Goal: Find specific page/section: Find specific page/section

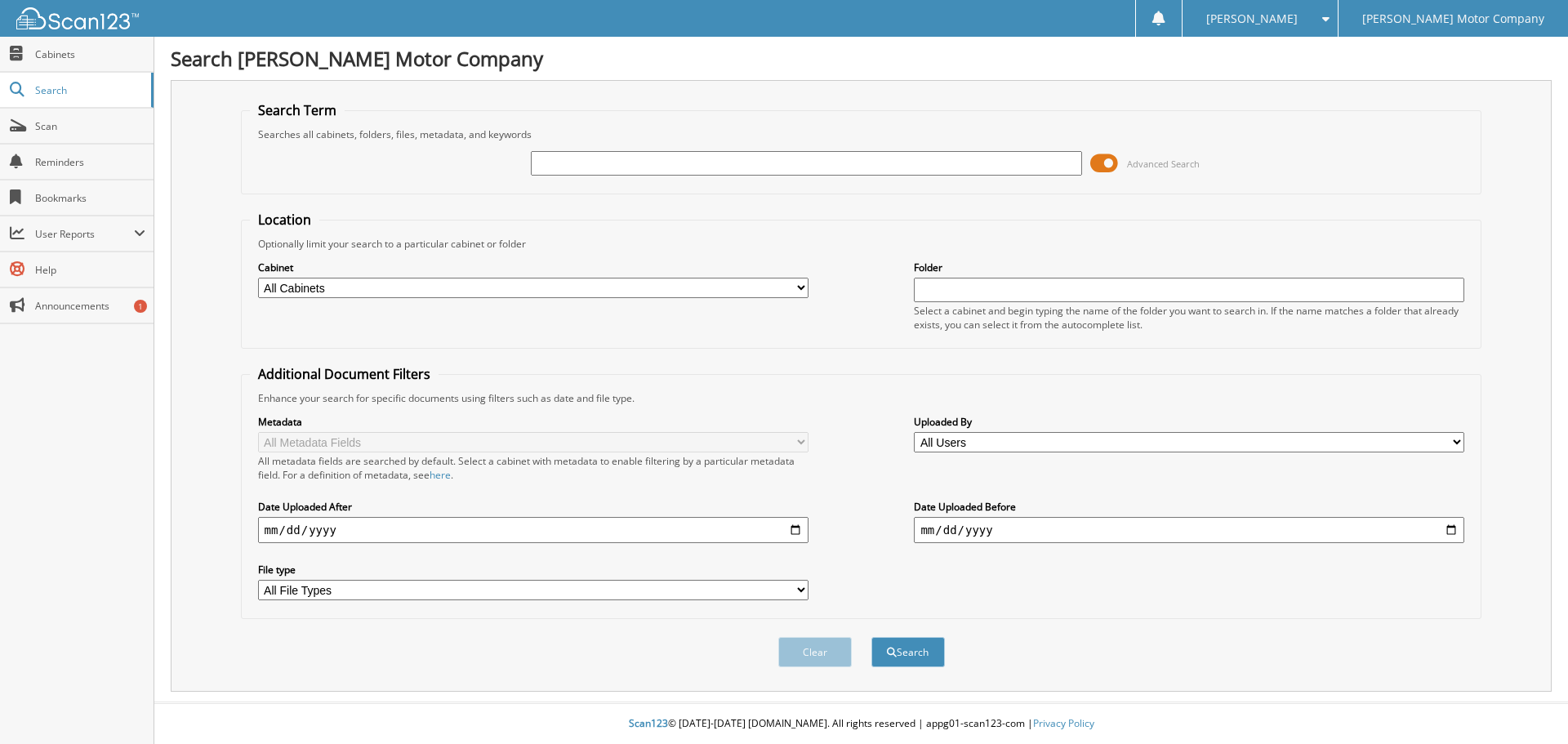
click at [585, 167] on input "text" at bounding box center [805, 163] width 550 height 25
type input "5"
type input "43192"
click at [871, 637] on button "Search" at bounding box center [908, 652] width 74 height 30
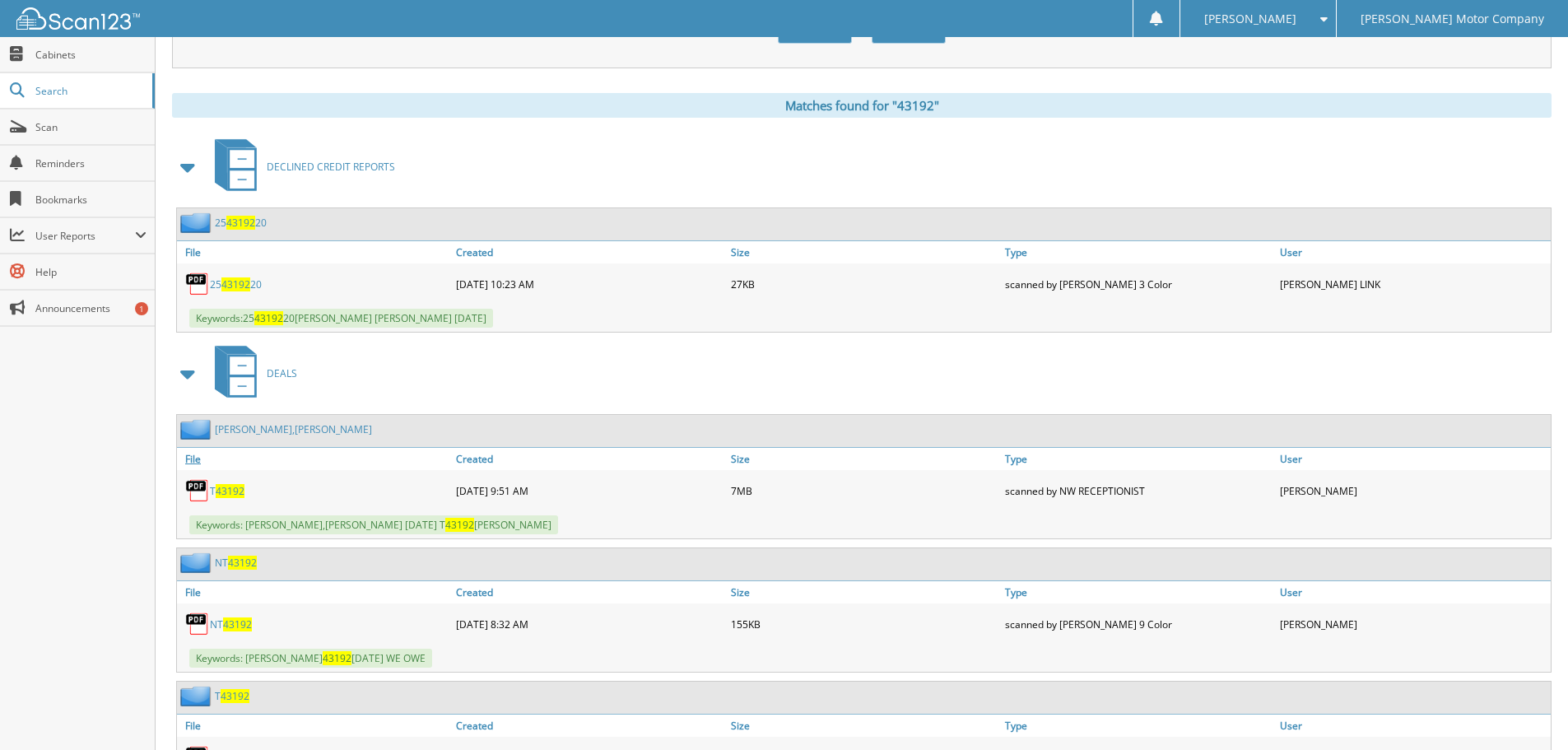
scroll to position [658, 0]
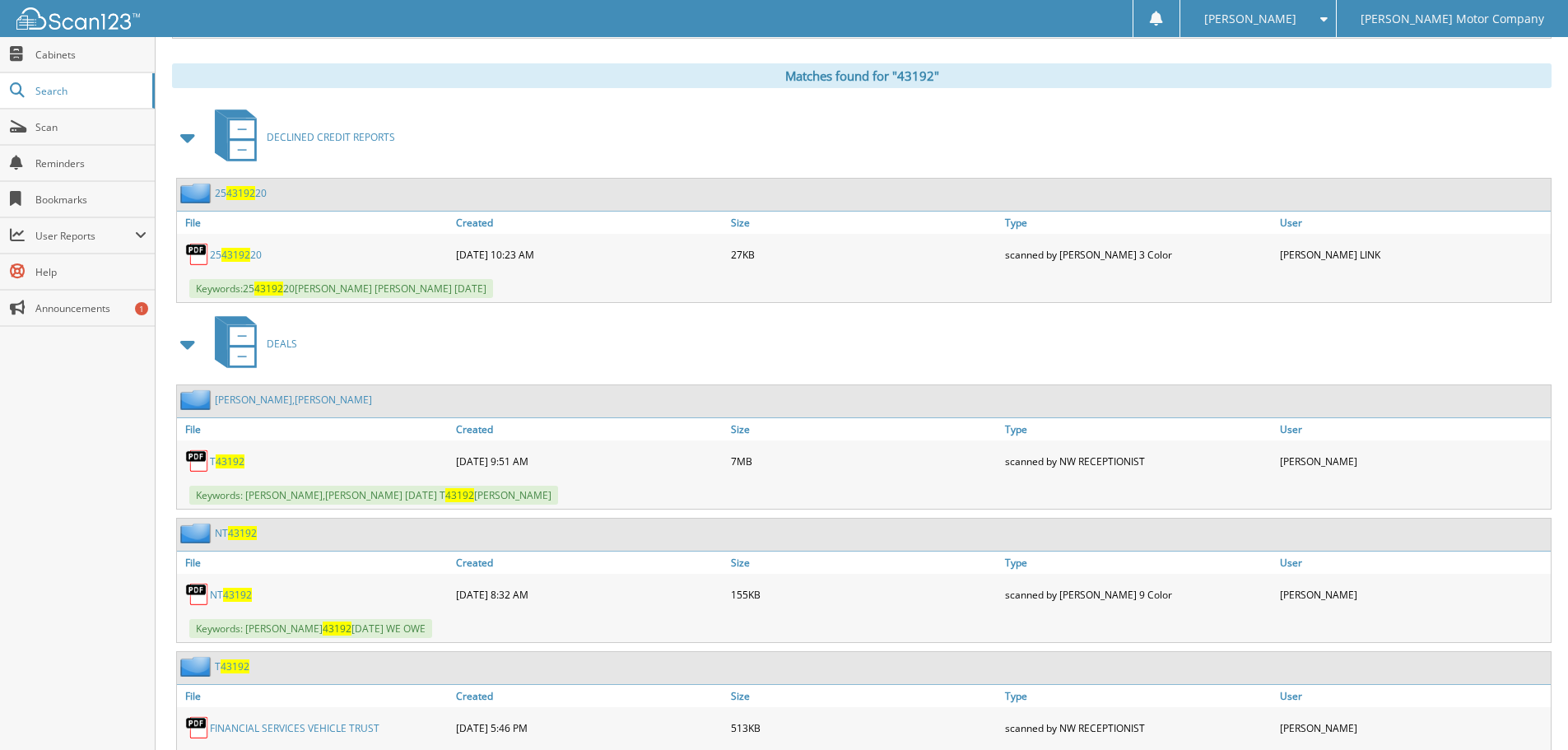
click at [232, 466] on span "43192" at bounding box center [230, 461] width 29 height 14
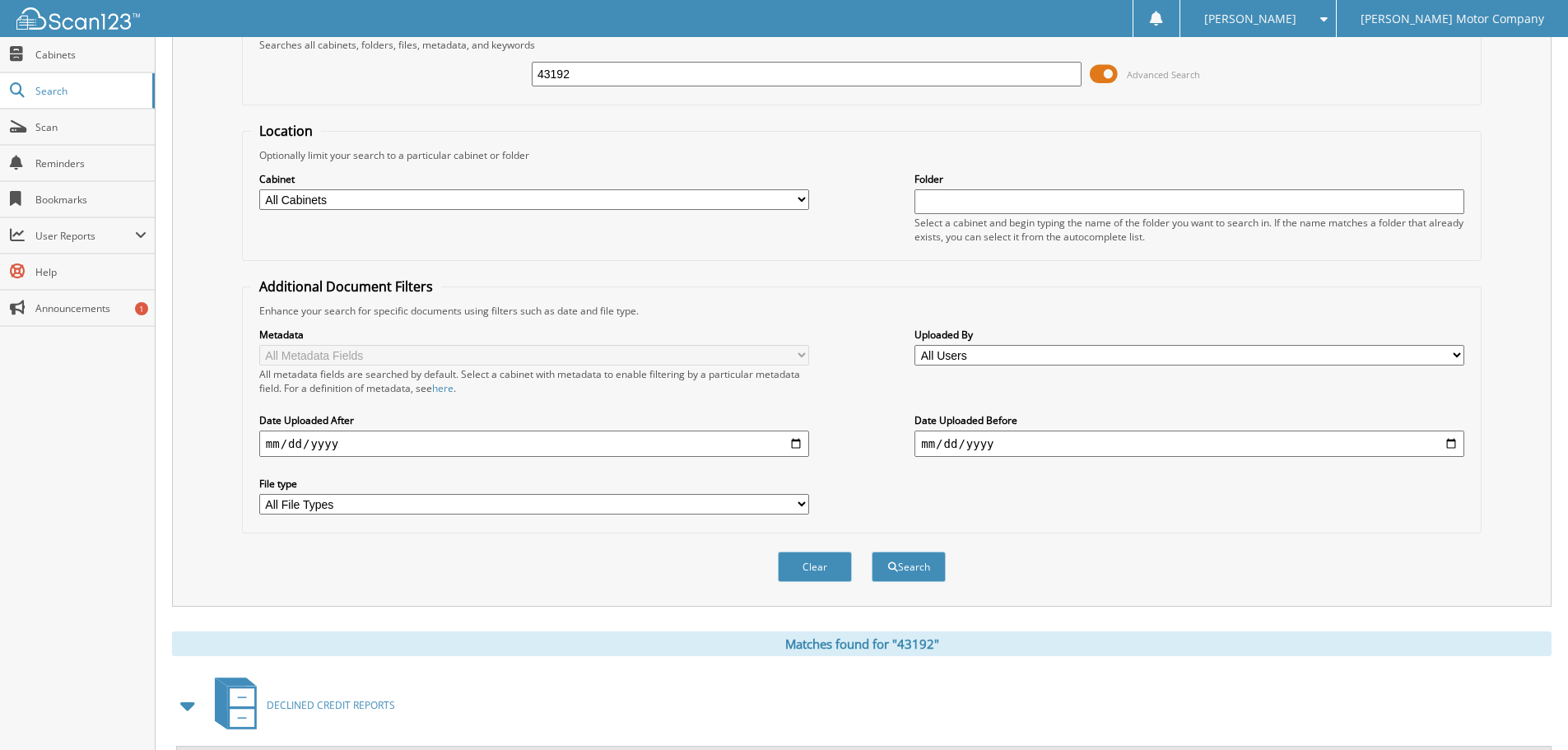
scroll to position [0, 0]
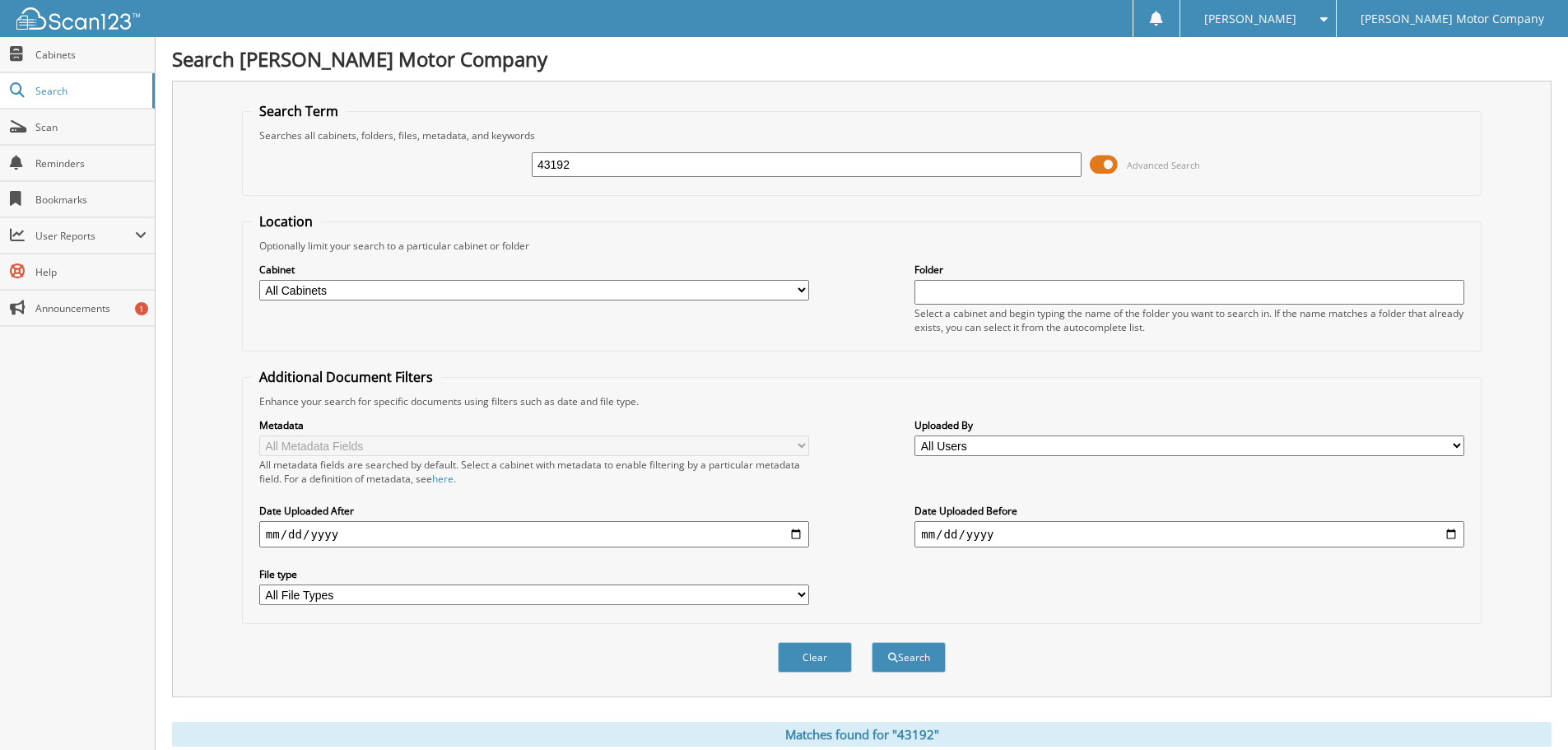
drag, startPoint x: 594, startPoint y: 158, endPoint x: 374, endPoint y: 148, distance: 220.2
click at [375, 148] on div "43192 Advanced Search" at bounding box center [861, 164] width 1221 height 44
